Goal: Register for event/course

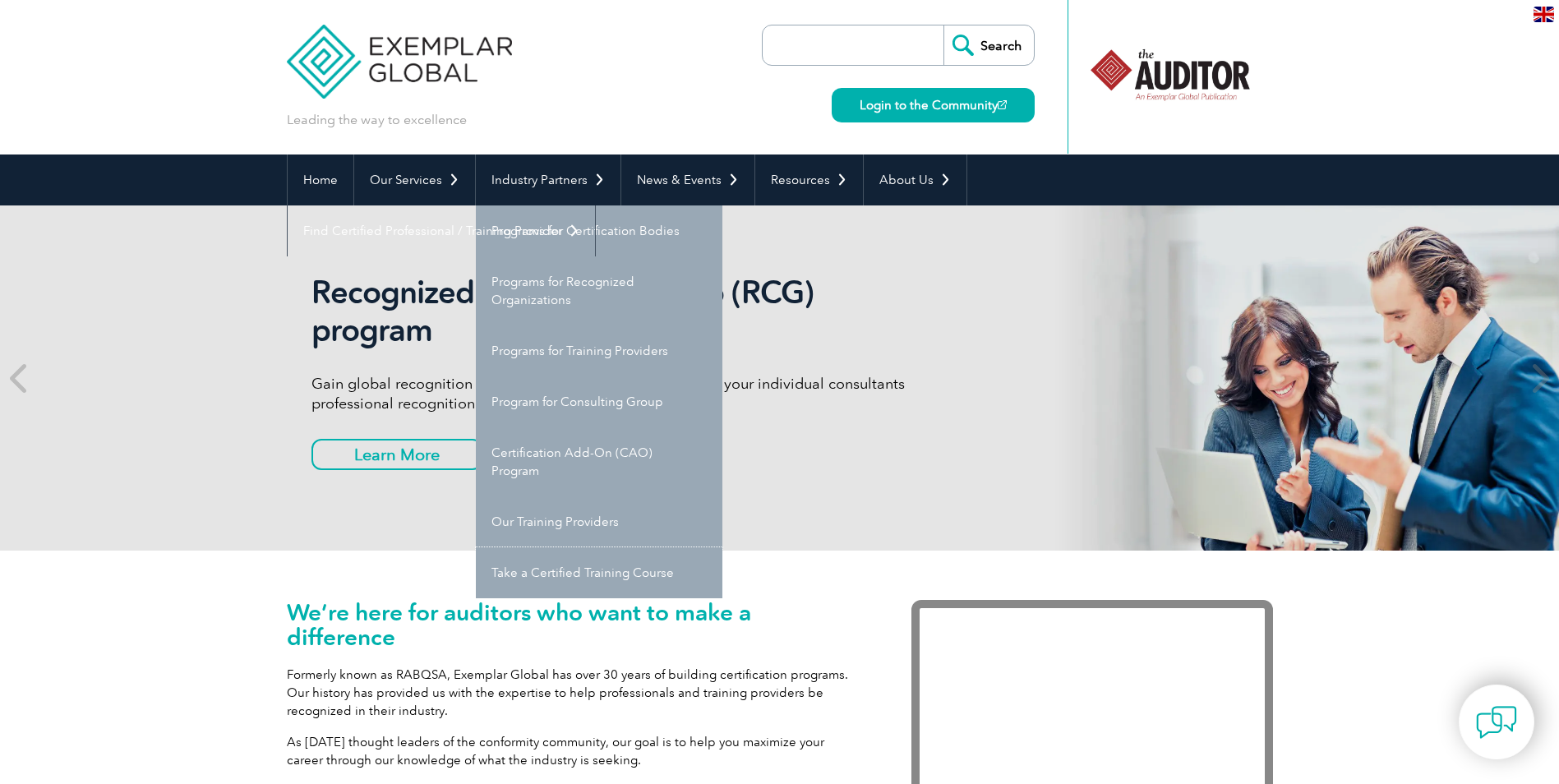
click at [558, 571] on link "Take a Certified Training Course" at bounding box center [599, 573] width 247 height 51
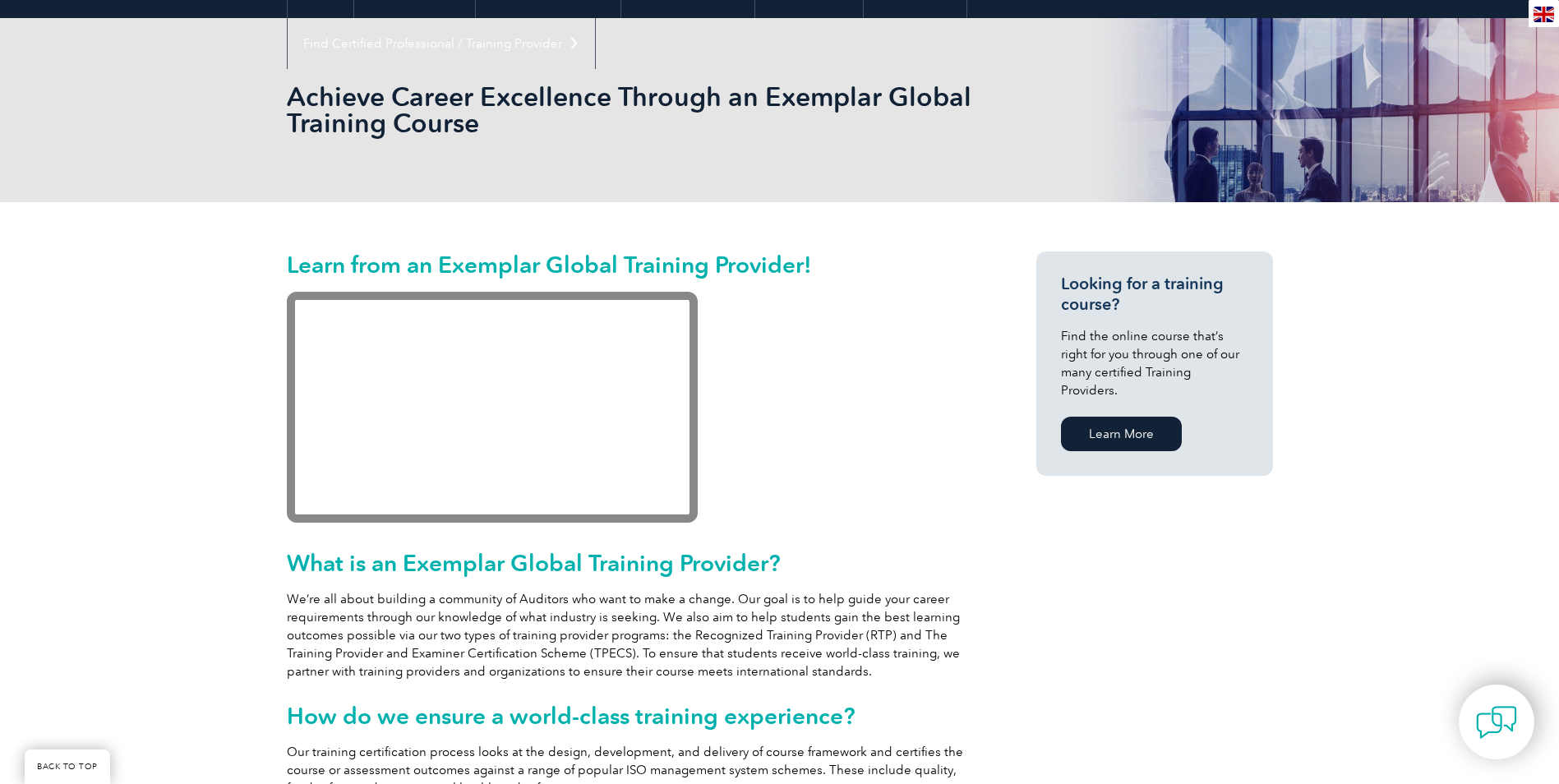
scroll to position [158, 0]
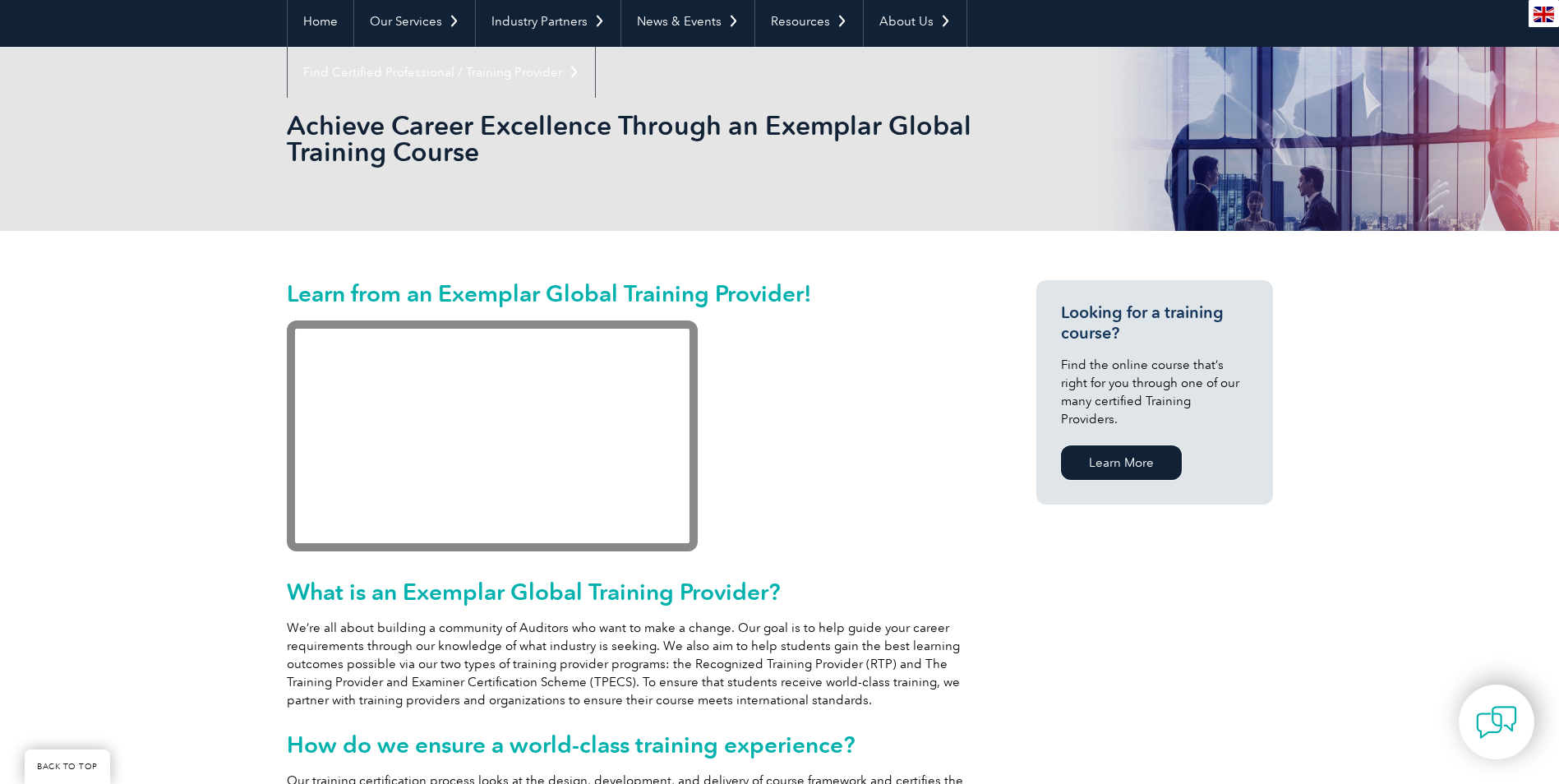
click at [1105, 445] on link "Learn More" at bounding box center [1121, 462] width 121 height 34
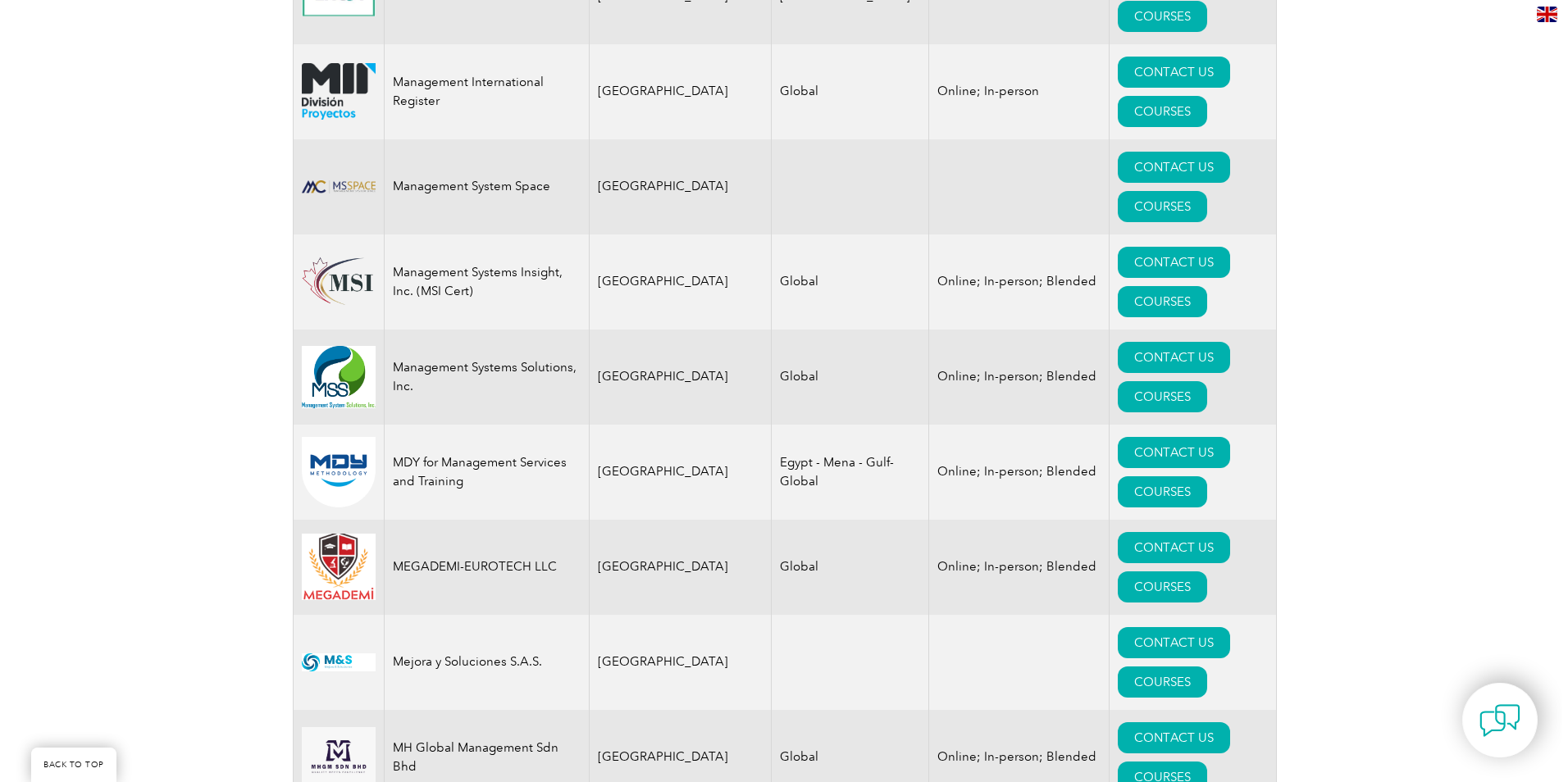
scroll to position [15574, 0]
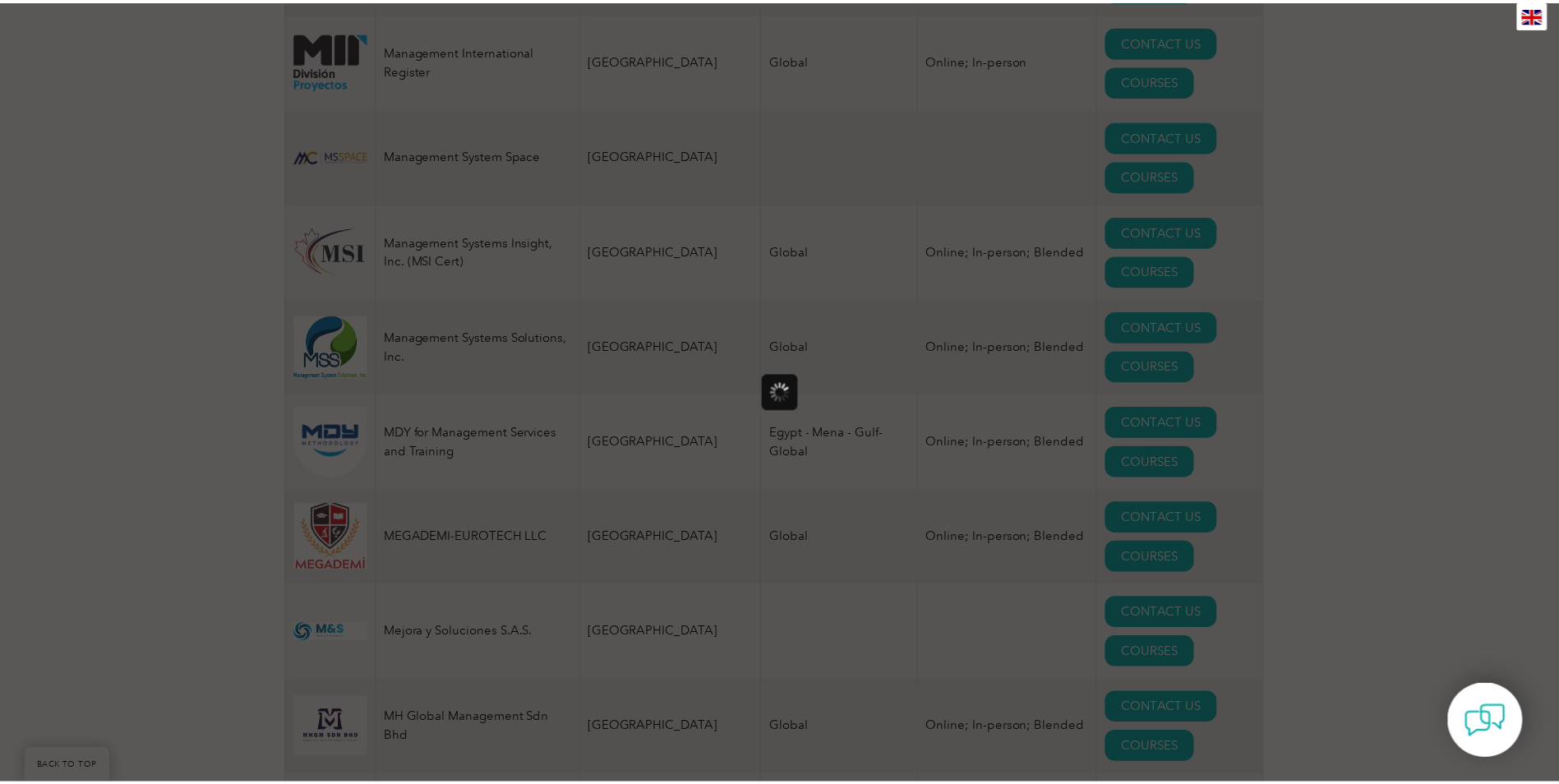
scroll to position [0, 0]
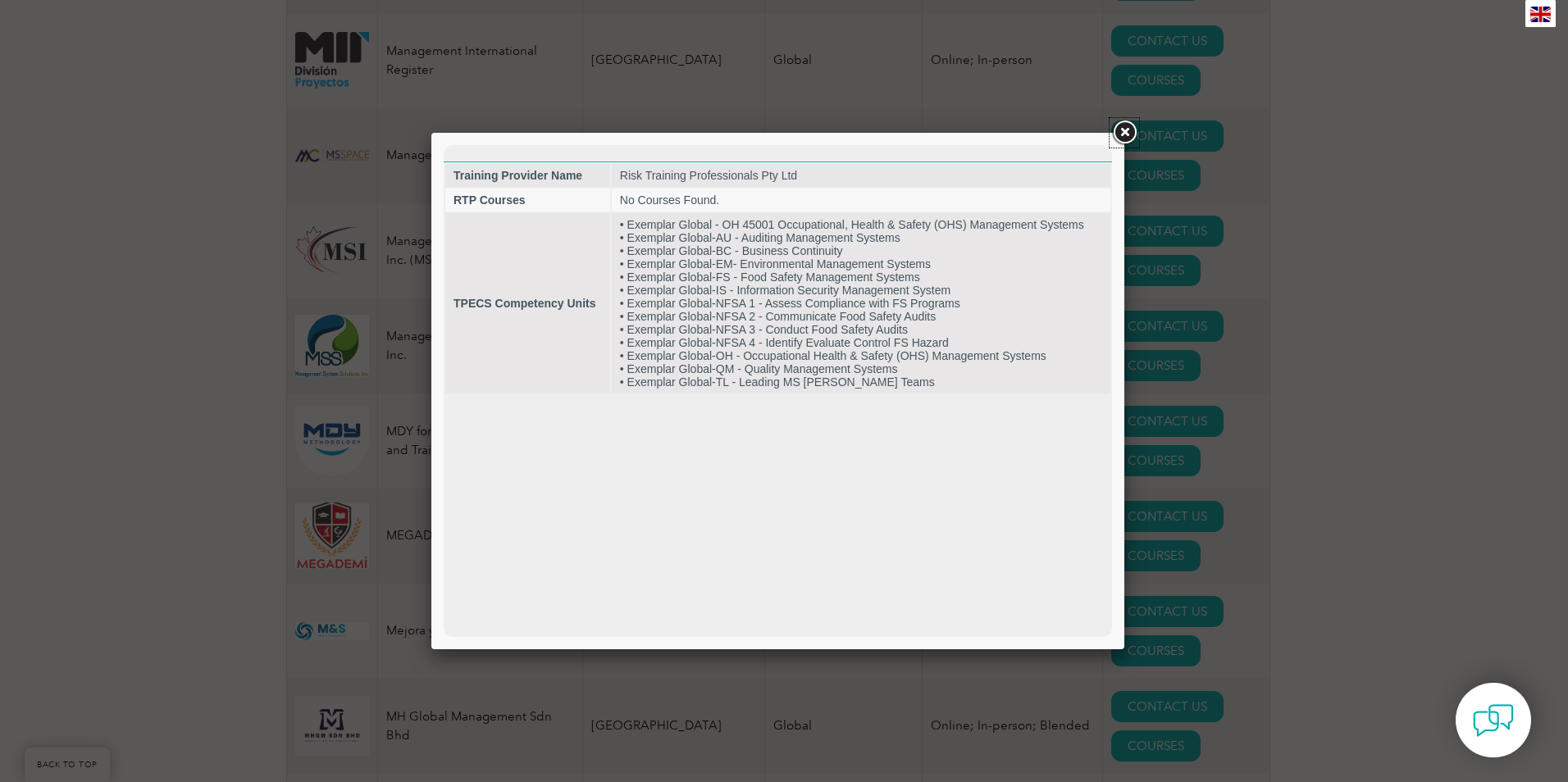
click at [1122, 128] on link at bounding box center [1124, 133] width 30 height 30
